Goal: Book appointment/travel/reservation

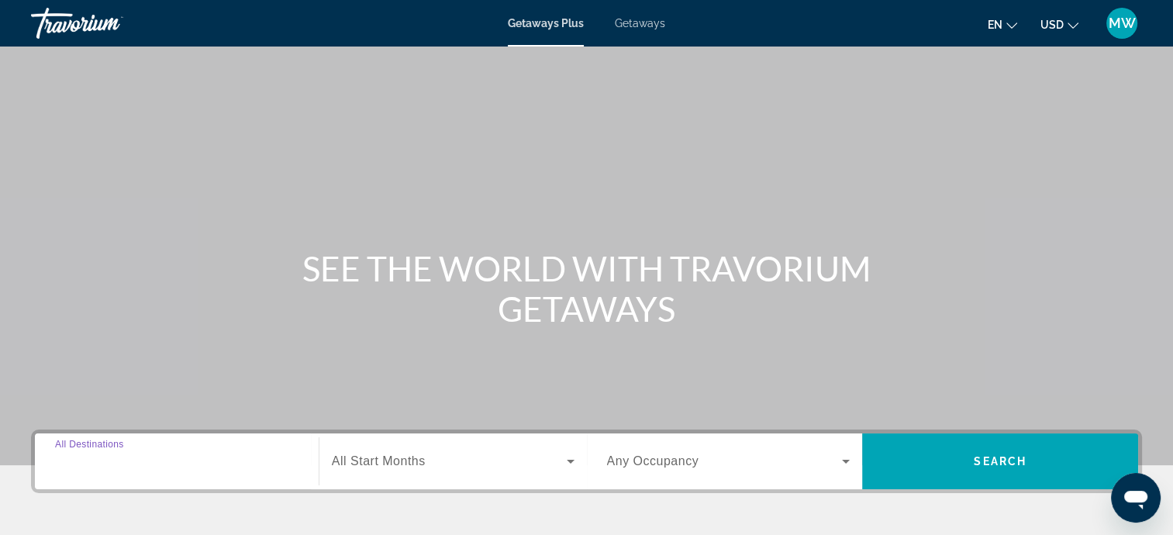
click at [158, 468] on input "Destination All Destinations" at bounding box center [176, 462] width 243 height 19
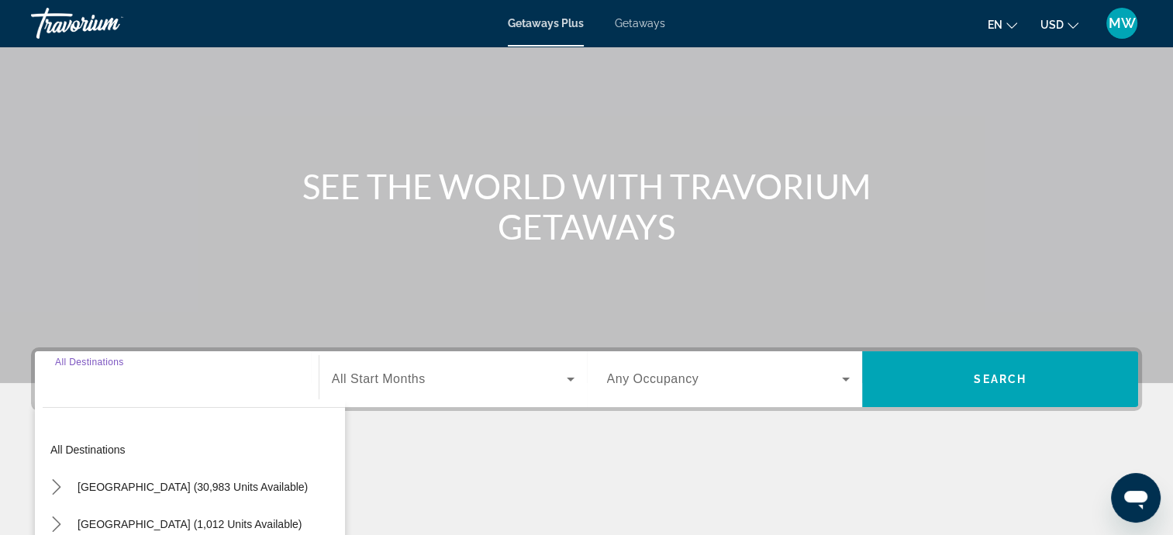
scroll to position [302, 0]
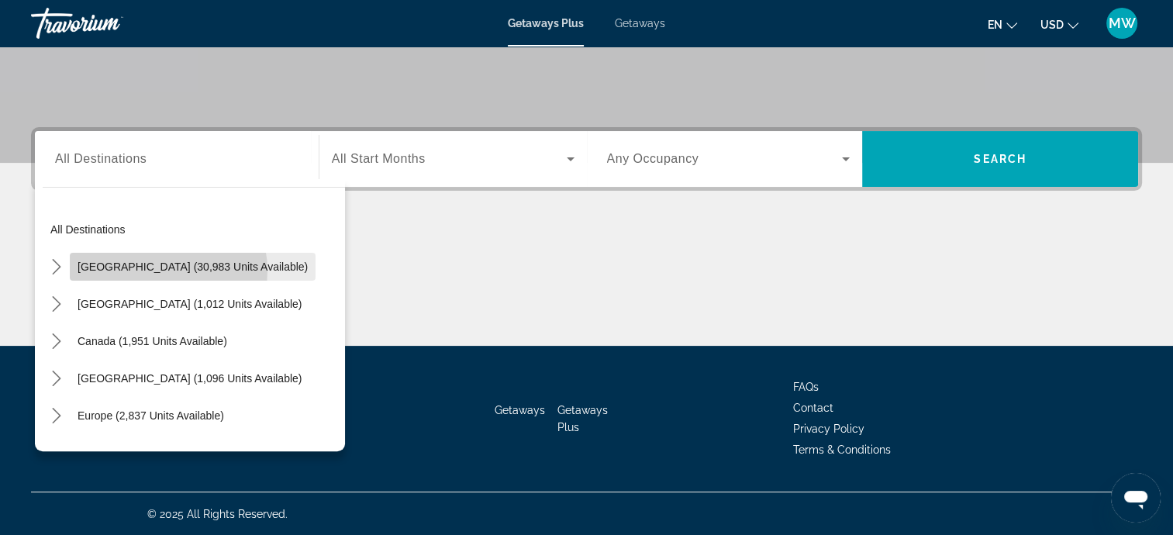
click at [158, 270] on span "[GEOGRAPHIC_DATA] (30,983 units available)" at bounding box center [192, 266] width 230 height 12
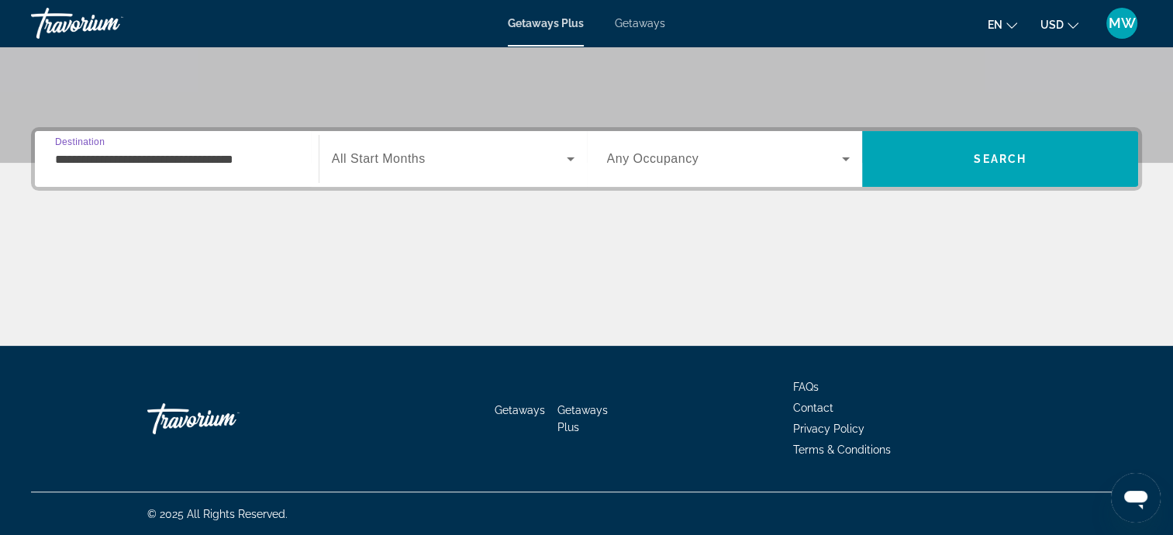
click at [162, 165] on input "**********" at bounding box center [176, 159] width 243 height 19
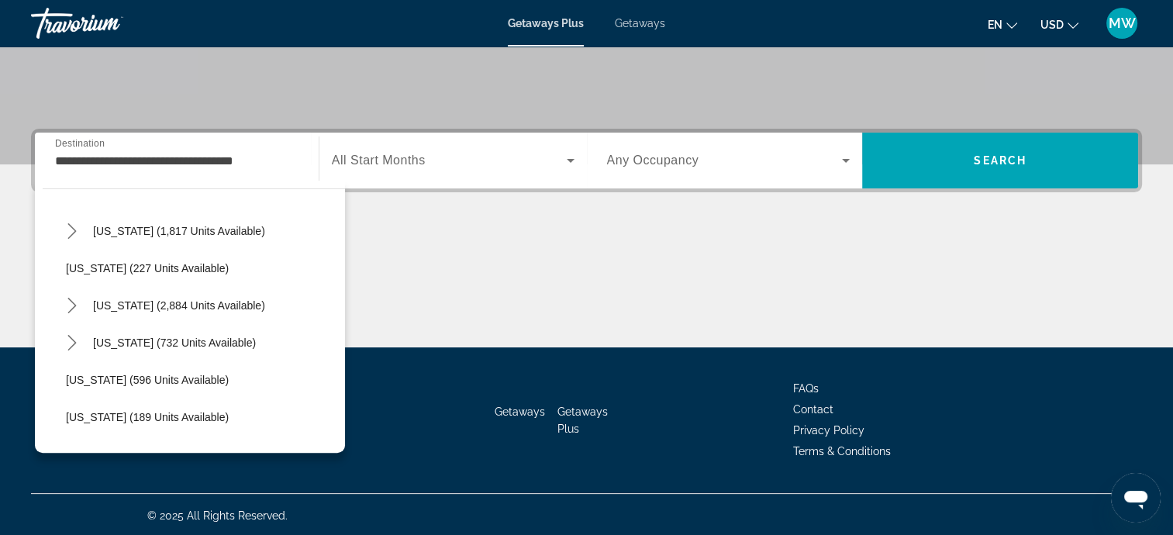
scroll to position [785, 0]
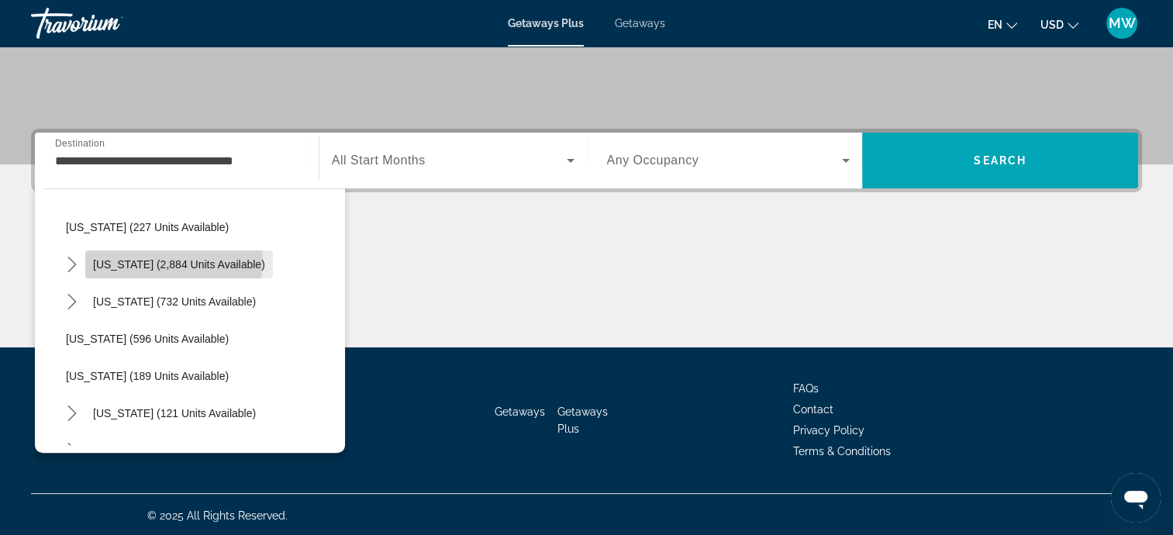
click at [173, 259] on span "[US_STATE] (2,884 units available)" at bounding box center [179, 264] width 172 height 12
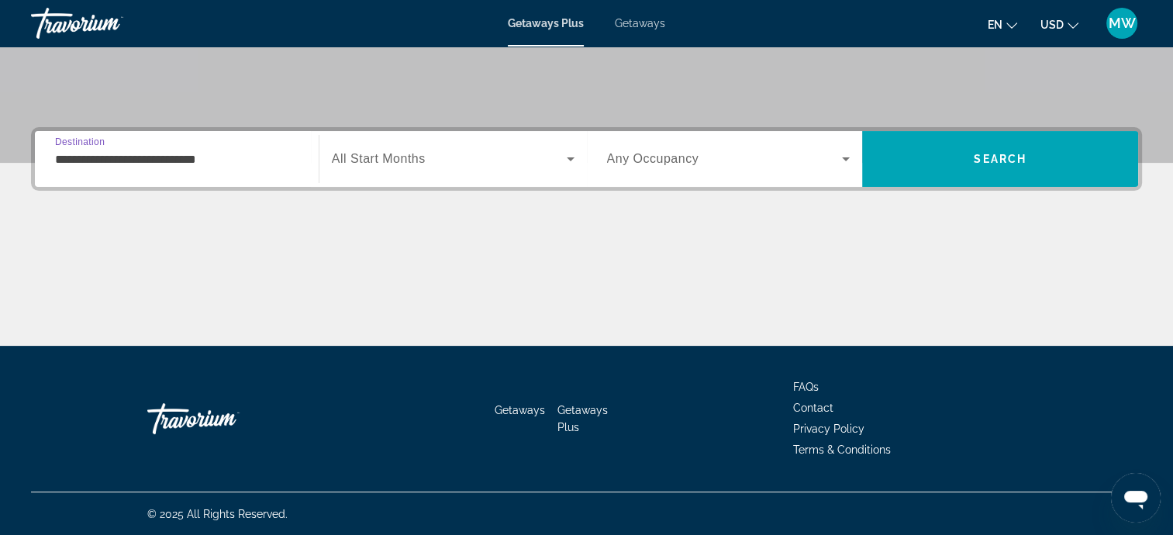
click at [104, 153] on input "**********" at bounding box center [176, 159] width 243 height 19
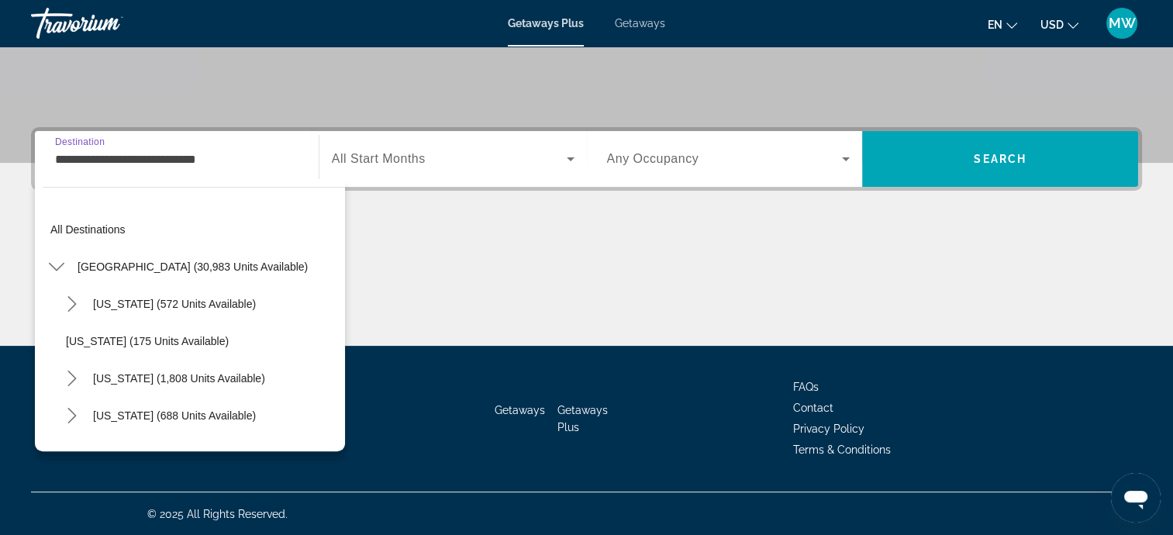
scroll to position [725, 0]
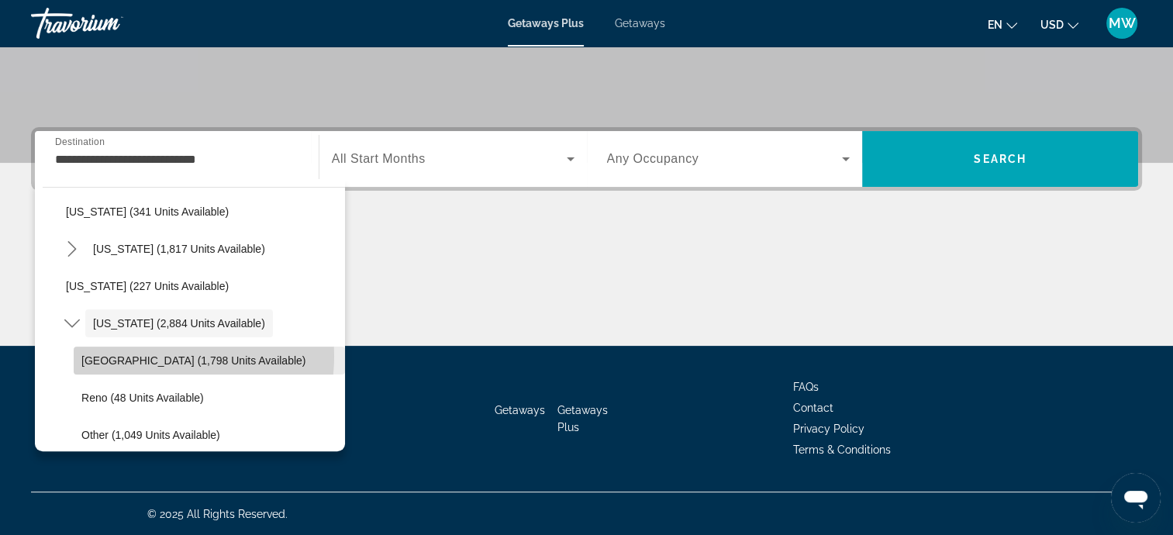
click at [152, 355] on span "[GEOGRAPHIC_DATA] (1,798 units available)" at bounding box center [193, 360] width 224 height 12
type input "**********"
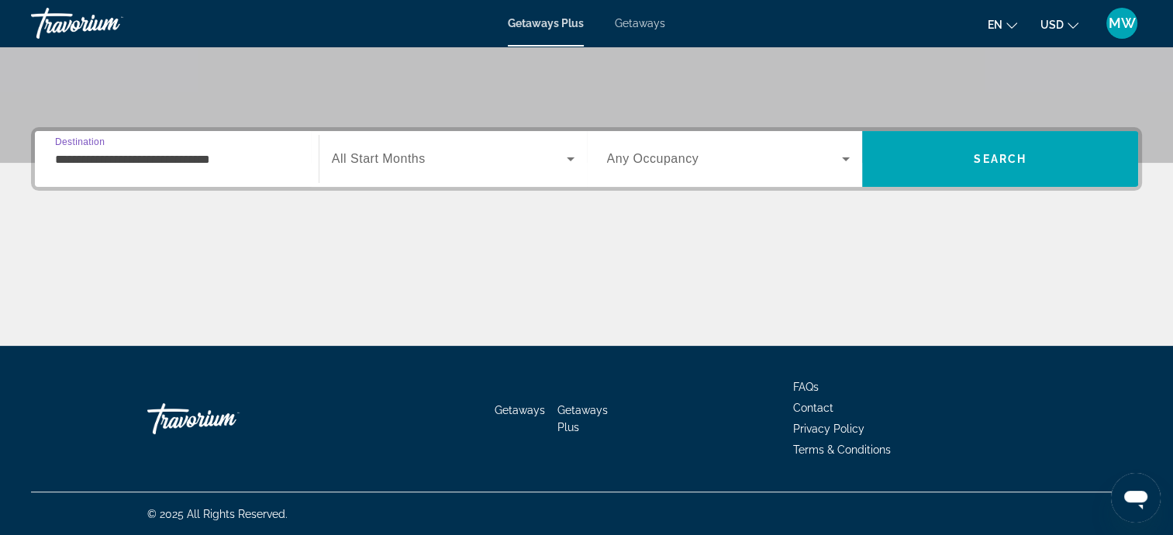
click at [386, 166] on span "Search widget" at bounding box center [449, 159] width 235 height 19
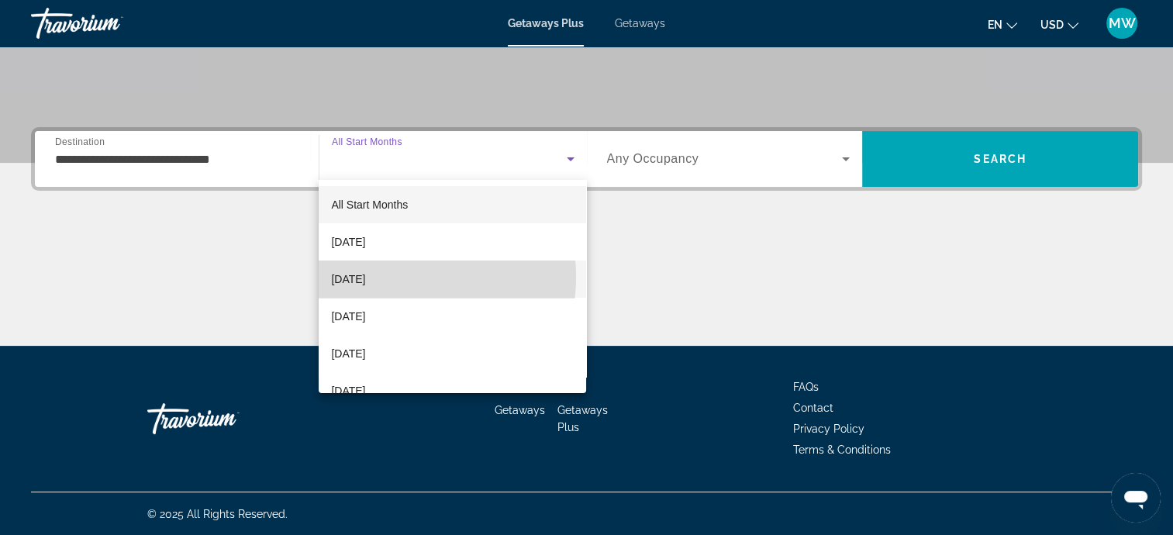
click at [365, 277] on span "[DATE]" at bounding box center [348, 279] width 34 height 19
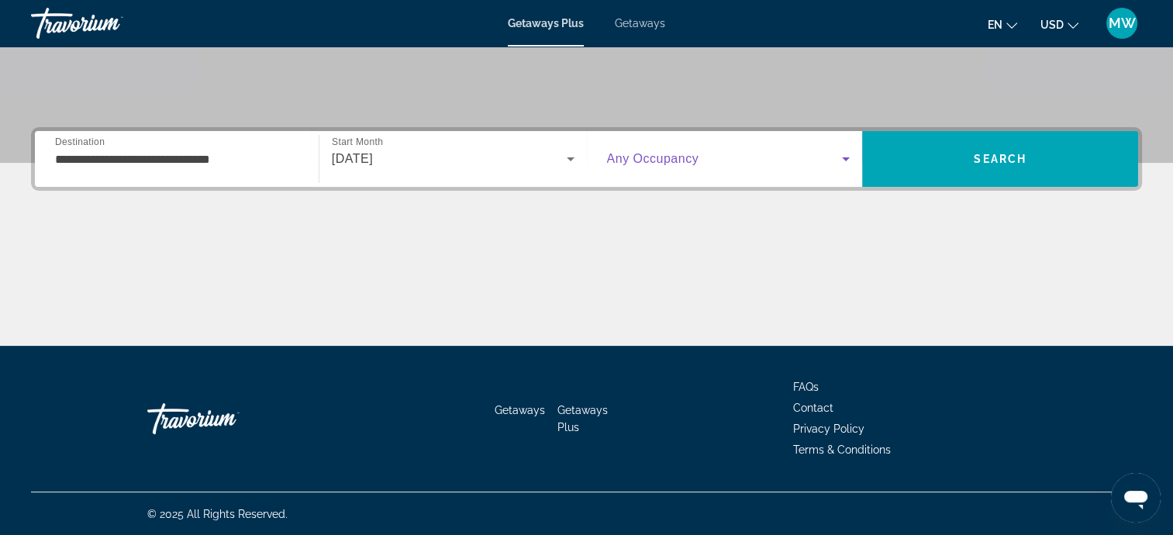
click at [708, 154] on span "Search widget" at bounding box center [725, 159] width 236 height 19
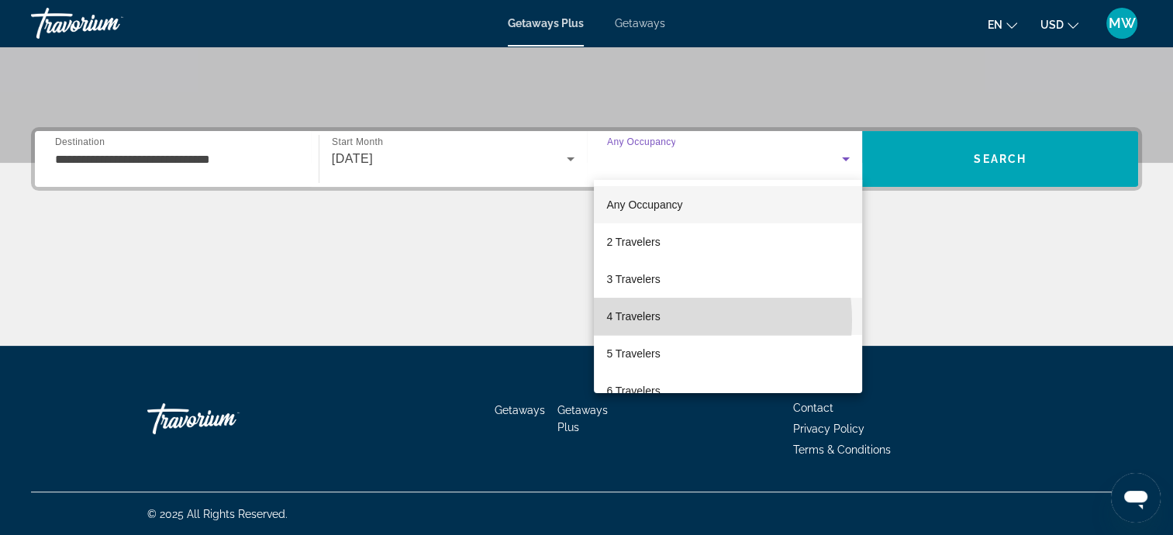
click at [666, 320] on mat-option "4 Travelers" at bounding box center [728, 316] width 268 height 37
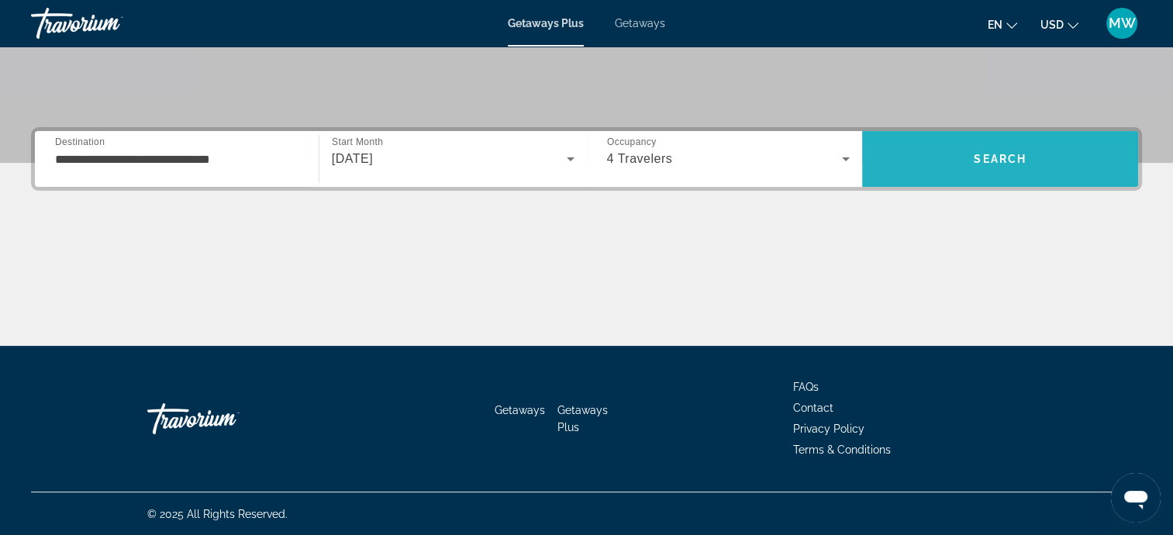
click at [991, 153] on span "Search" at bounding box center [999, 159] width 53 height 12
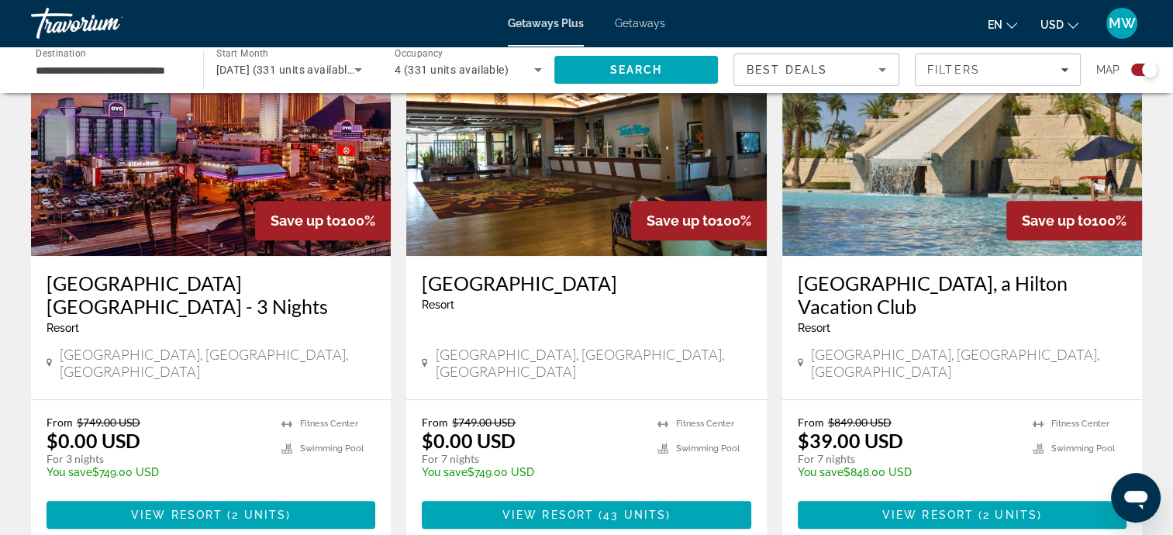
scroll to position [651, 0]
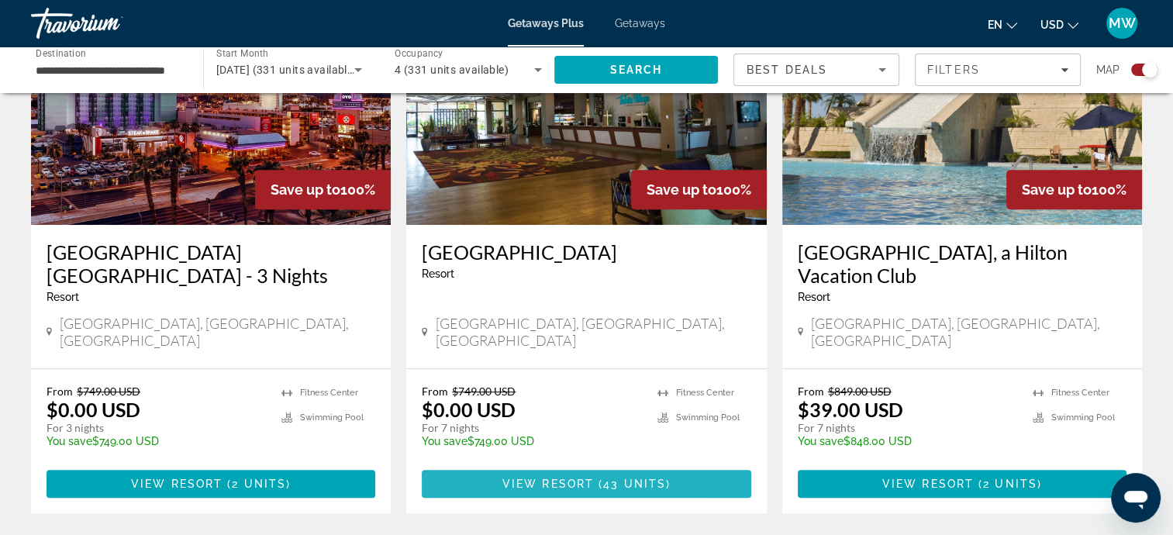
click at [532, 465] on span "Main content" at bounding box center [586, 483] width 329 height 37
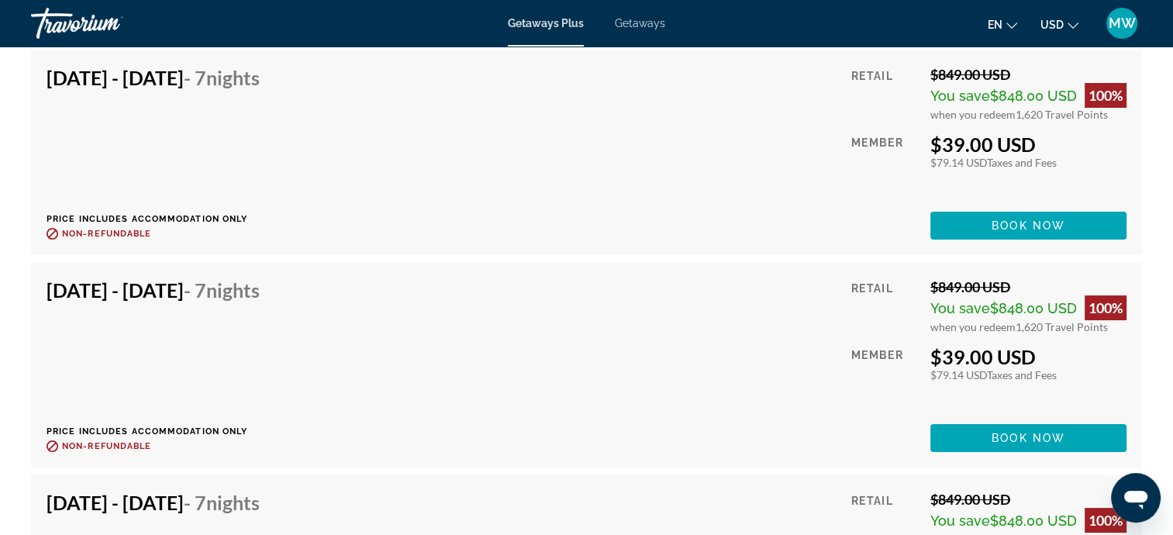
scroll to position [5953, 0]
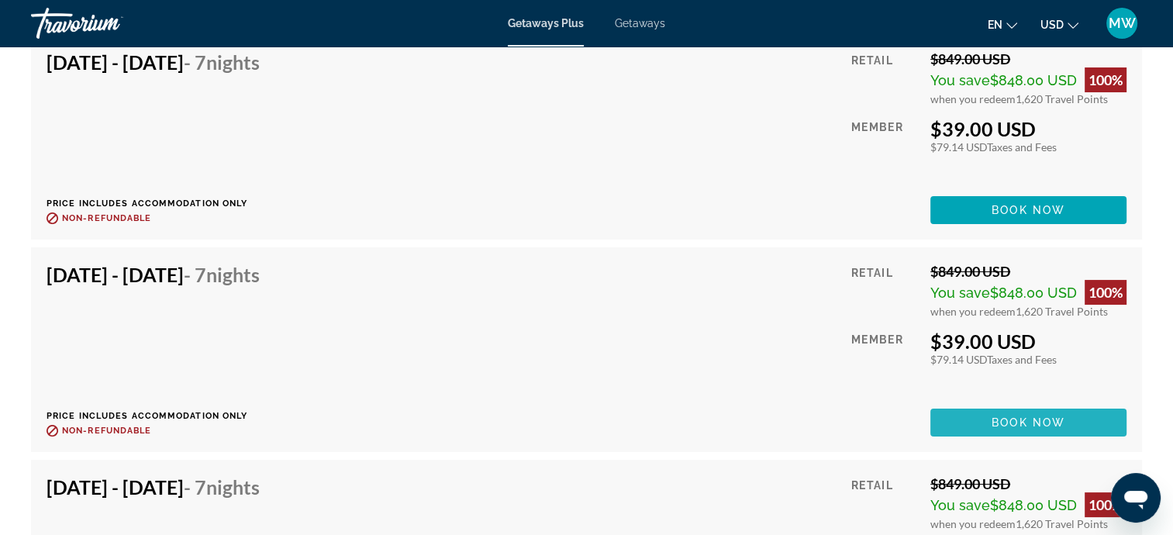
click at [1052, 416] on span "Book now" at bounding box center [1028, 422] width 74 height 12
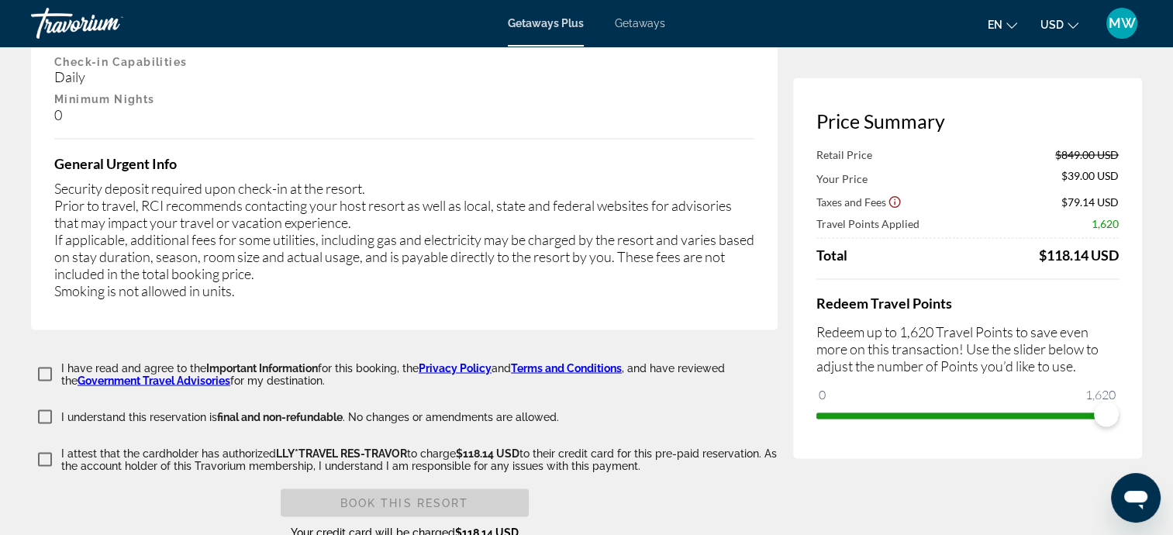
scroll to position [2873, 0]
